Goal: Complete application form: Complete application form

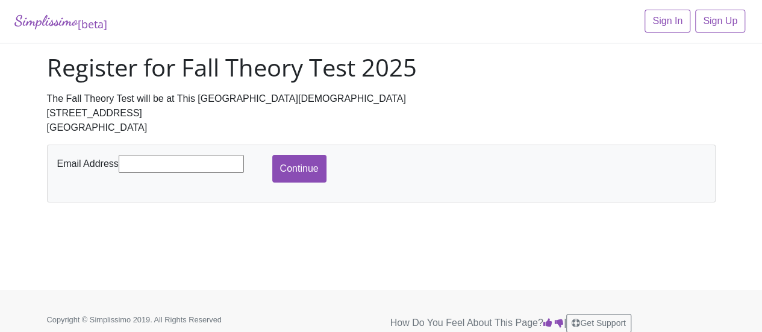
click at [223, 161] on input "text" at bounding box center [181, 164] width 125 height 18
type input "[EMAIL_ADDRESS][DOMAIN_NAME]"
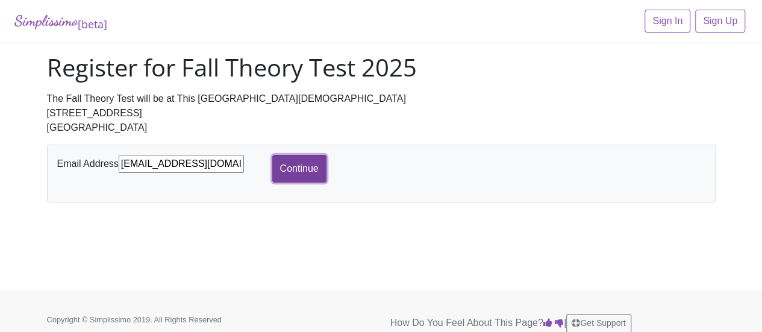
click at [295, 164] on input "Continue" at bounding box center [299, 169] width 54 height 28
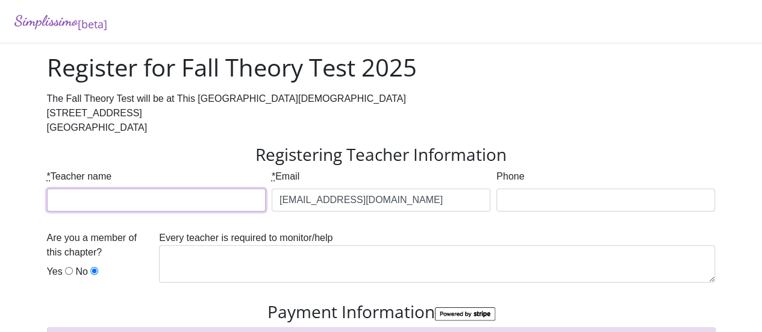
click at [237, 195] on input "* Teacher name" at bounding box center [156, 200] width 219 height 23
type input "[PERSON_NAME]"
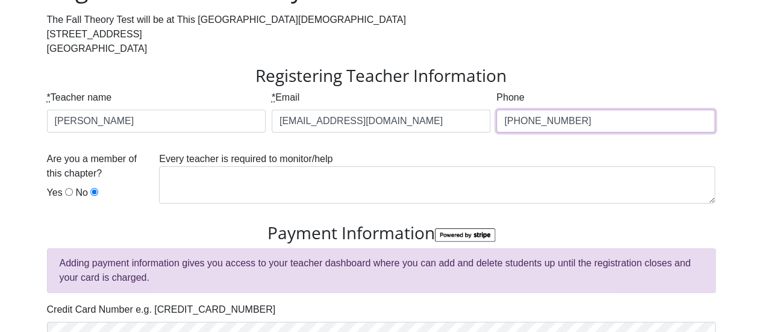
scroll to position [99, 0]
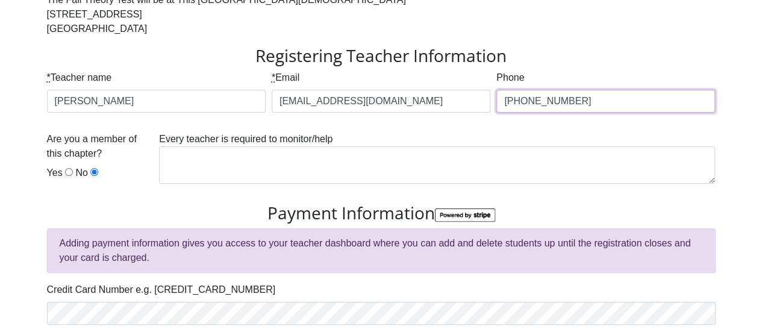
type input "[PHONE_NUMBER]"
click at [69, 173] on input "Yes" at bounding box center [69, 172] width 8 height 8
radio input "true"
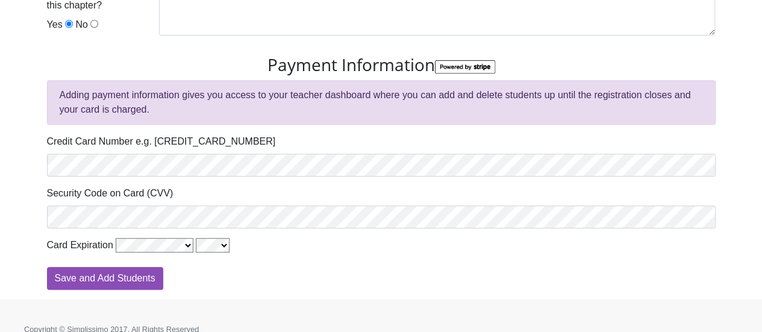
scroll to position [248, 0]
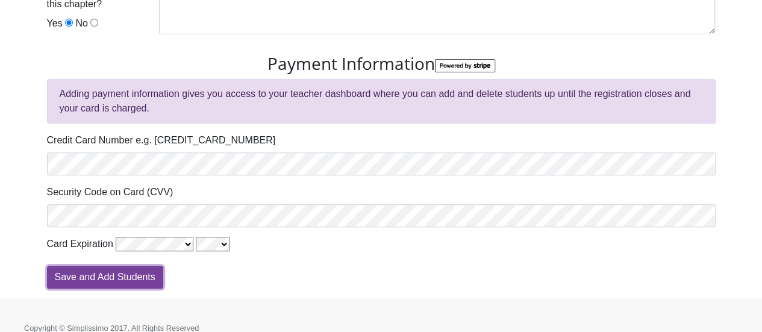
click at [125, 274] on input "Save and Add Students" at bounding box center [105, 277] width 116 height 23
type input "Processing"
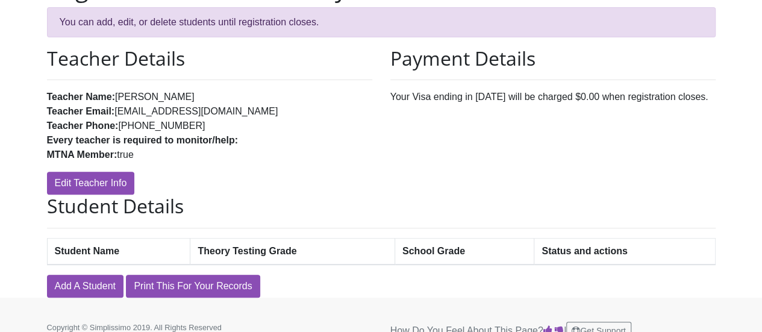
scroll to position [136, 0]
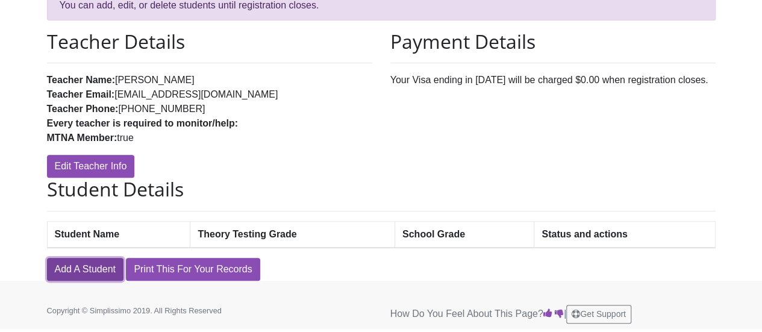
click at [109, 269] on link "Add A Student" at bounding box center [85, 269] width 76 height 23
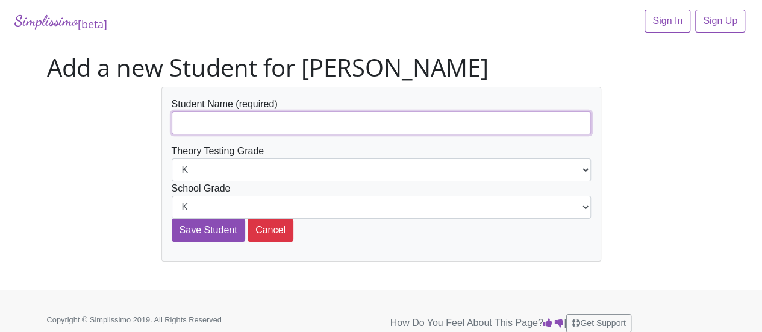
click at [321, 116] on input "text" at bounding box center [381, 122] width 419 height 23
type input "[PERSON_NAME]"
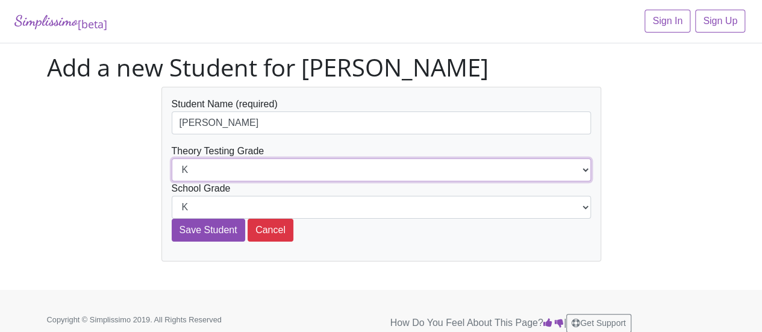
click at [256, 170] on select "K 1st 2nd 3rd 4th 5th 6th 7th 8th 9th 10th 11th 12th" at bounding box center [381, 169] width 419 height 23
select select "5th"
click at [172, 158] on select "K 1st 2nd 3rd 4th 5th 6th 7th 8th 9th 10th 11th 12th" at bounding box center [381, 169] width 419 height 23
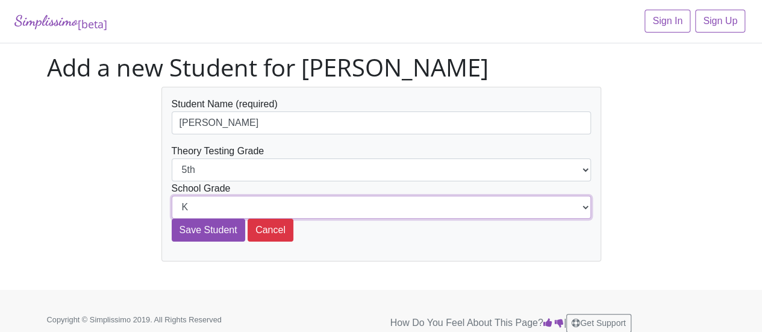
click at [207, 205] on select "K 1st 2nd 3rd 4th 5th 6th 7th 8th 9th 10th 11th 12th" at bounding box center [381, 207] width 419 height 23
select select "5th"
click at [172, 196] on select "K 1st 2nd 3rd 4th 5th 6th 7th 8th 9th 10th 11th 12th" at bounding box center [381, 207] width 419 height 23
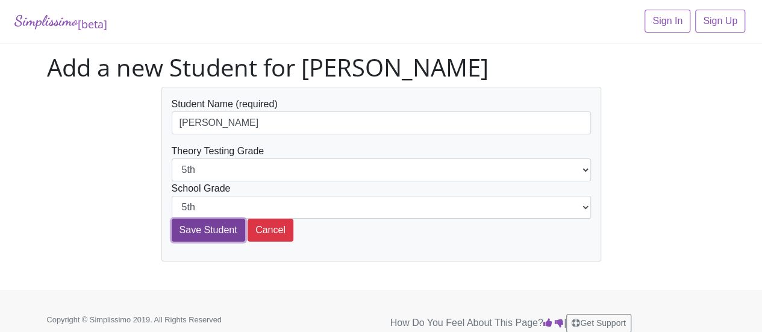
click at [221, 225] on input "Save Student" at bounding box center [208, 230] width 73 height 23
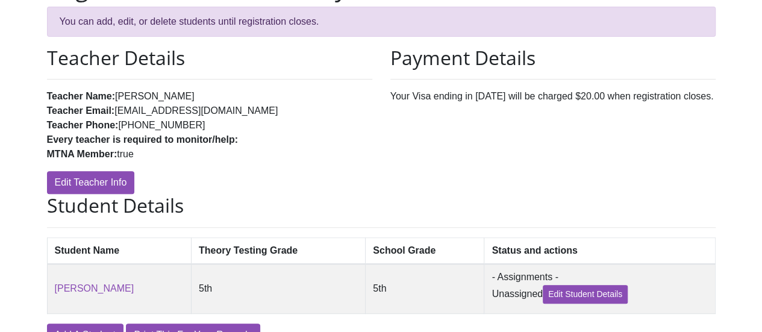
scroll to position [187, 0]
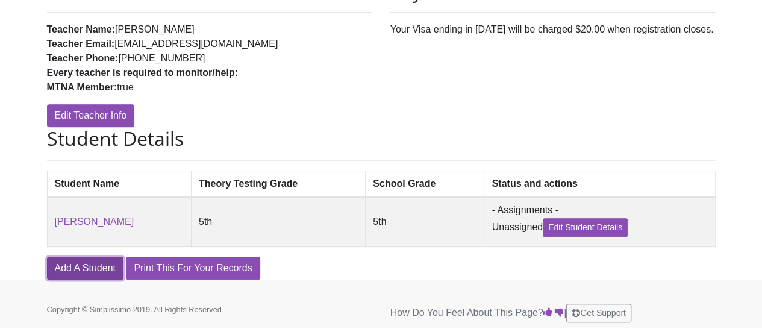
click at [113, 266] on link "Add A Student" at bounding box center [85, 268] width 76 height 23
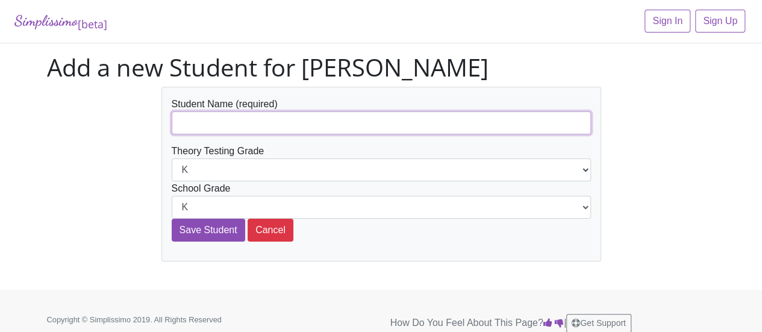
click at [271, 126] on input "text" at bounding box center [381, 122] width 419 height 23
type input "[PERSON_NAME]"
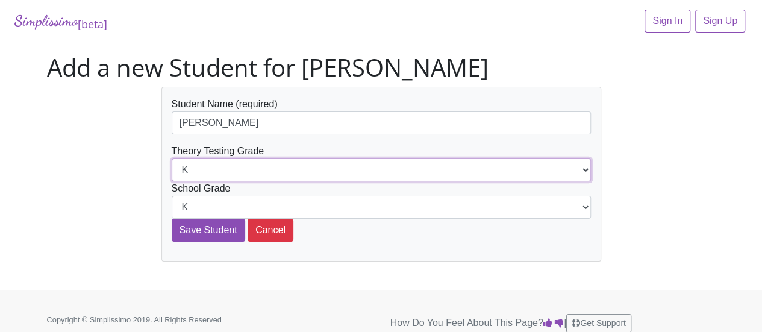
click at [231, 164] on select "K 1st 2nd 3rd 4th 5th 6th 7th 8th 9th 10th 11th 12th" at bounding box center [381, 169] width 419 height 23
select select "4th"
click at [172, 158] on select "K 1st 2nd 3rd 4th 5th 6th 7th 8th 9th 10th 11th 12th" at bounding box center [381, 169] width 419 height 23
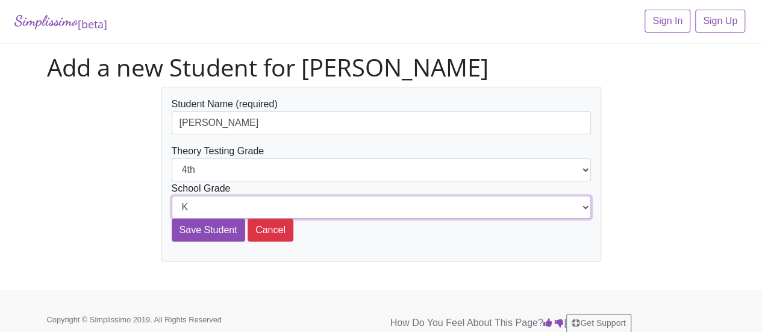
click at [241, 201] on select "K 1st 2nd 3rd 4th 5th 6th 7th 8th 9th 10th 11th 12th" at bounding box center [381, 207] width 419 height 23
select select "4th"
click at [172, 196] on select "K 1st 2nd 3rd 4th 5th 6th 7th 8th 9th 10th 11th 12th" at bounding box center [381, 207] width 419 height 23
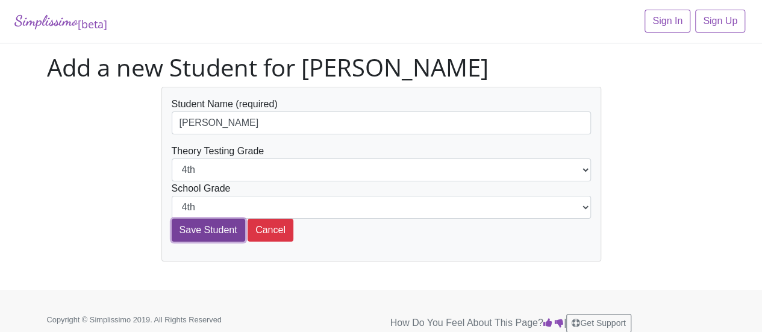
click at [222, 222] on input "Save Student" at bounding box center [208, 230] width 73 height 23
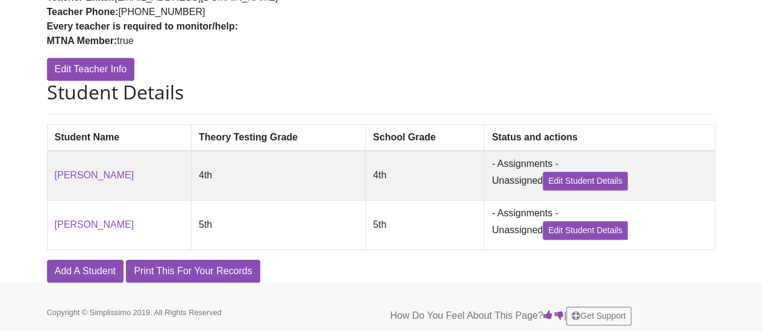
scroll to position [237, 0]
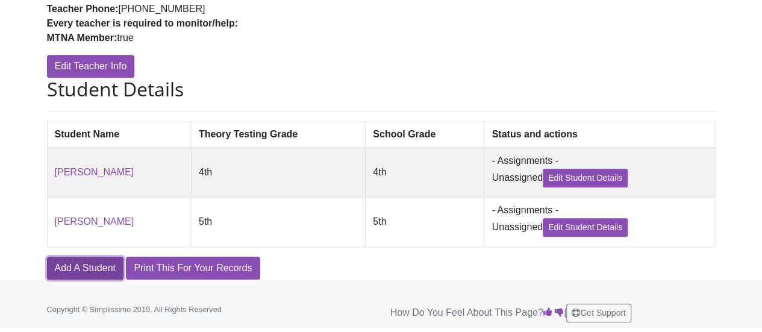
click at [116, 267] on link "Add A Student" at bounding box center [85, 268] width 76 height 23
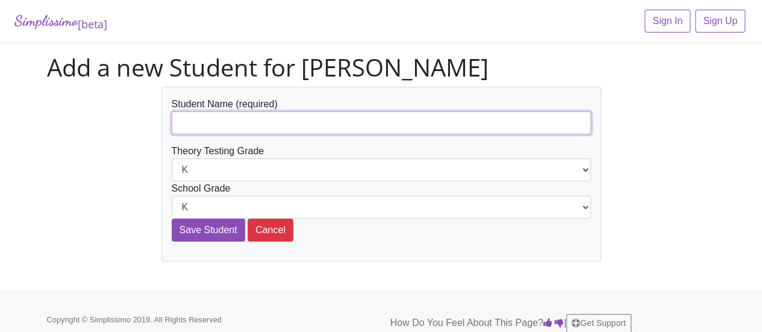
click at [202, 128] on input "text" at bounding box center [381, 122] width 419 height 23
type input "Everett McDonald"
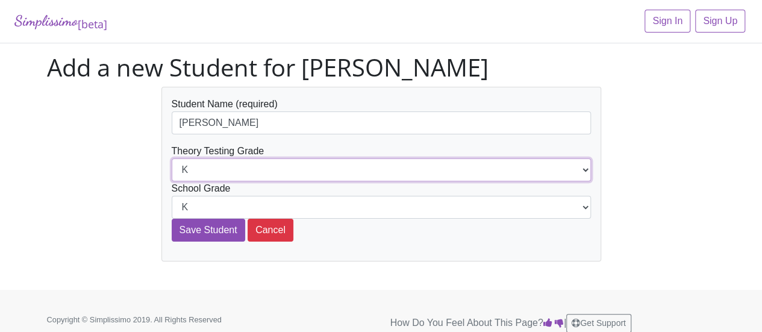
click at [243, 168] on select "K 1st 2nd 3rd 4th 5th 6th 7th 8th 9th 10th 11th 12th" at bounding box center [381, 169] width 419 height 23
select select "5th"
click at [172, 158] on select "K 1st 2nd 3rd 4th 5th 6th 7th 8th 9th 10th 11th 12th" at bounding box center [381, 169] width 419 height 23
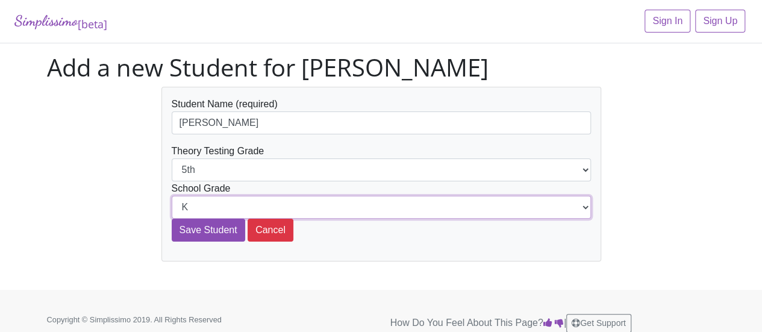
click at [217, 206] on select "K 1st 2nd 3rd 4th 5th 6th 7th 8th 9th 10th 11th 12th" at bounding box center [381, 207] width 419 height 23
select select "5th"
click at [172, 196] on select "K 1st 2nd 3rd 4th 5th 6th 7th 8th 9th 10th 11th 12th" at bounding box center [381, 207] width 419 height 23
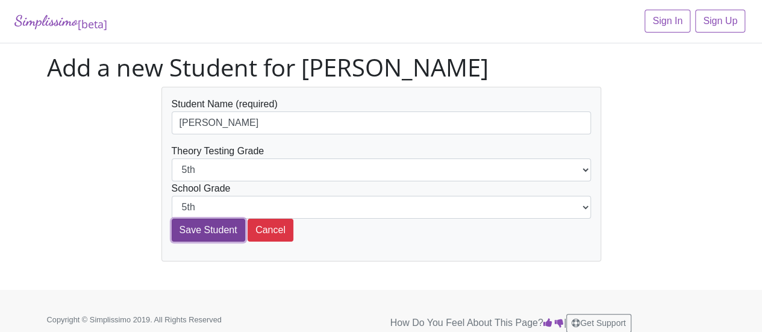
click at [217, 227] on input "Save Student" at bounding box center [208, 230] width 73 height 23
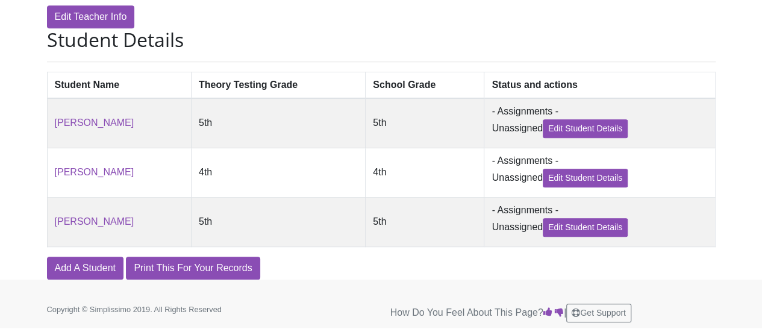
scroll to position [287, 0]
click at [105, 263] on link "Add A Student" at bounding box center [85, 268] width 76 height 23
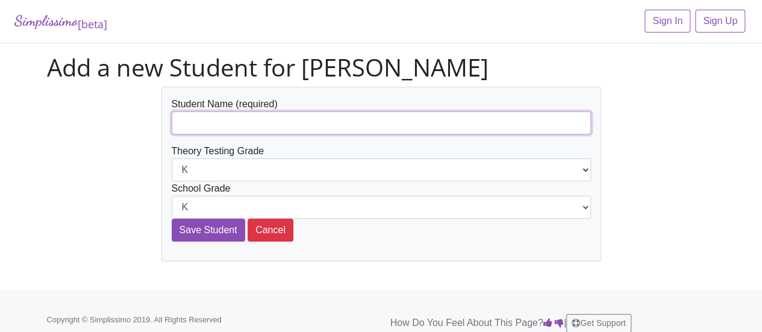
click at [222, 119] on input "text" at bounding box center [381, 122] width 419 height 23
type input "[PERSON_NAME]"
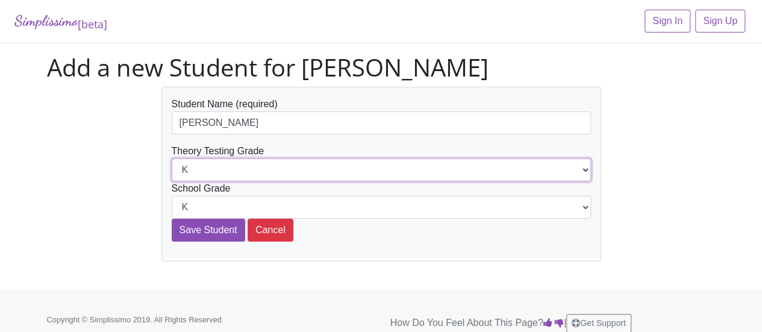
click at [377, 164] on select "K 1st 2nd 3rd 4th 5th 6th 7th 8th 9th 10th 11th 12th" at bounding box center [381, 169] width 419 height 23
select select "9th"
click at [172, 158] on select "K 1st 2nd 3rd 4th 5th 6th 7th 8th 9th 10th 11th 12th" at bounding box center [381, 169] width 419 height 23
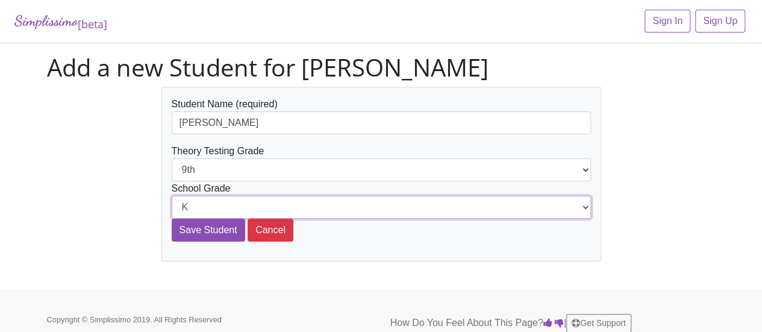
click at [293, 200] on select "K 1st 2nd 3rd 4th 5th 6th 7th 8th 9th 10th 11th 12th" at bounding box center [381, 207] width 419 height 23
select select "9th"
click at [172, 196] on select "K 1st 2nd 3rd 4th 5th 6th 7th 8th 9th 10th 11th 12th" at bounding box center [381, 207] width 419 height 23
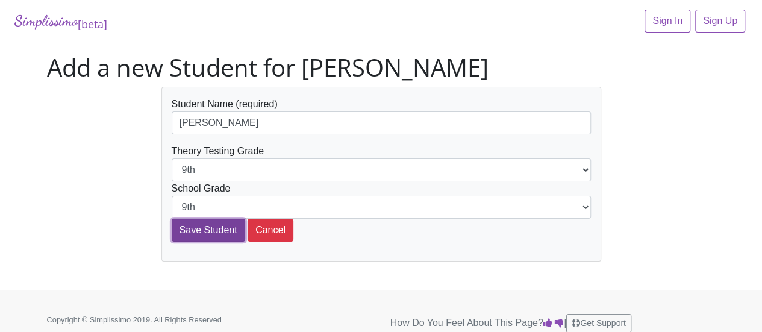
click at [214, 225] on input "Save Student" at bounding box center [208, 230] width 73 height 23
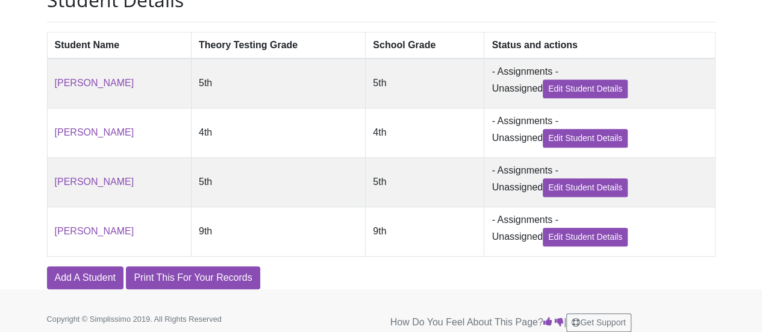
scroll to position [339, 0]
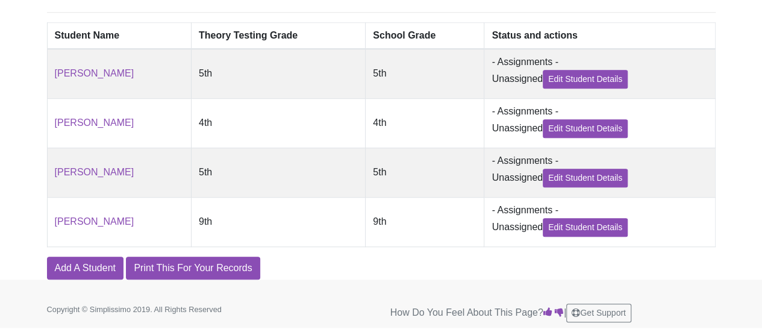
click at [407, 22] on th "School Grade" at bounding box center [425, 35] width 119 height 27
